Goal: Information Seeking & Learning: Learn about a topic

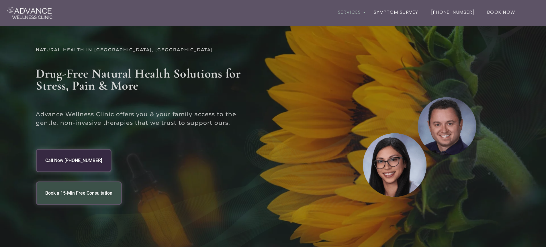
click at [366, 11] on icon "Link 1" at bounding box center [364, 12] width 3 height 4
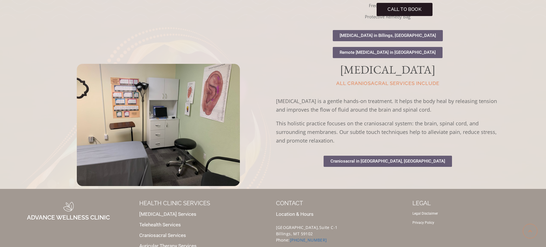
scroll to position [333, 0]
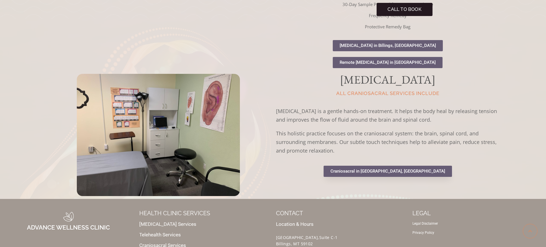
click at [408, 174] on span "Craniosacral in [GEOGRAPHIC_DATA], [GEOGRAPHIC_DATA]" at bounding box center [387, 171] width 115 height 4
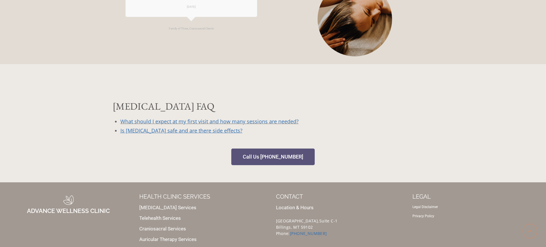
scroll to position [616, 0]
